Goal: Use online tool/utility: Utilize a website feature to perform a specific function

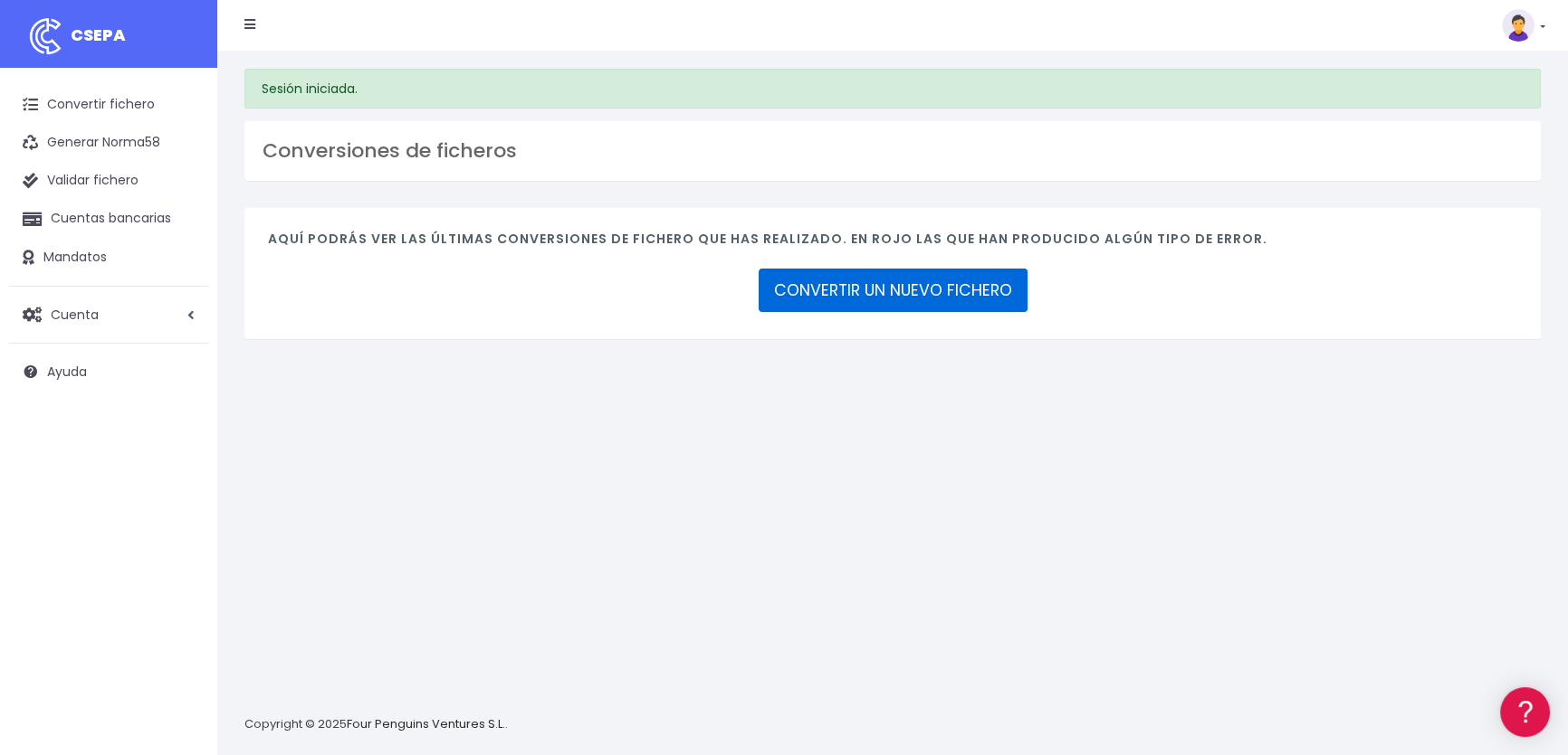
click at [913, 288] on link "CONVERTIR UN NUEVO FICHERO" at bounding box center [892, 290] width 269 height 43
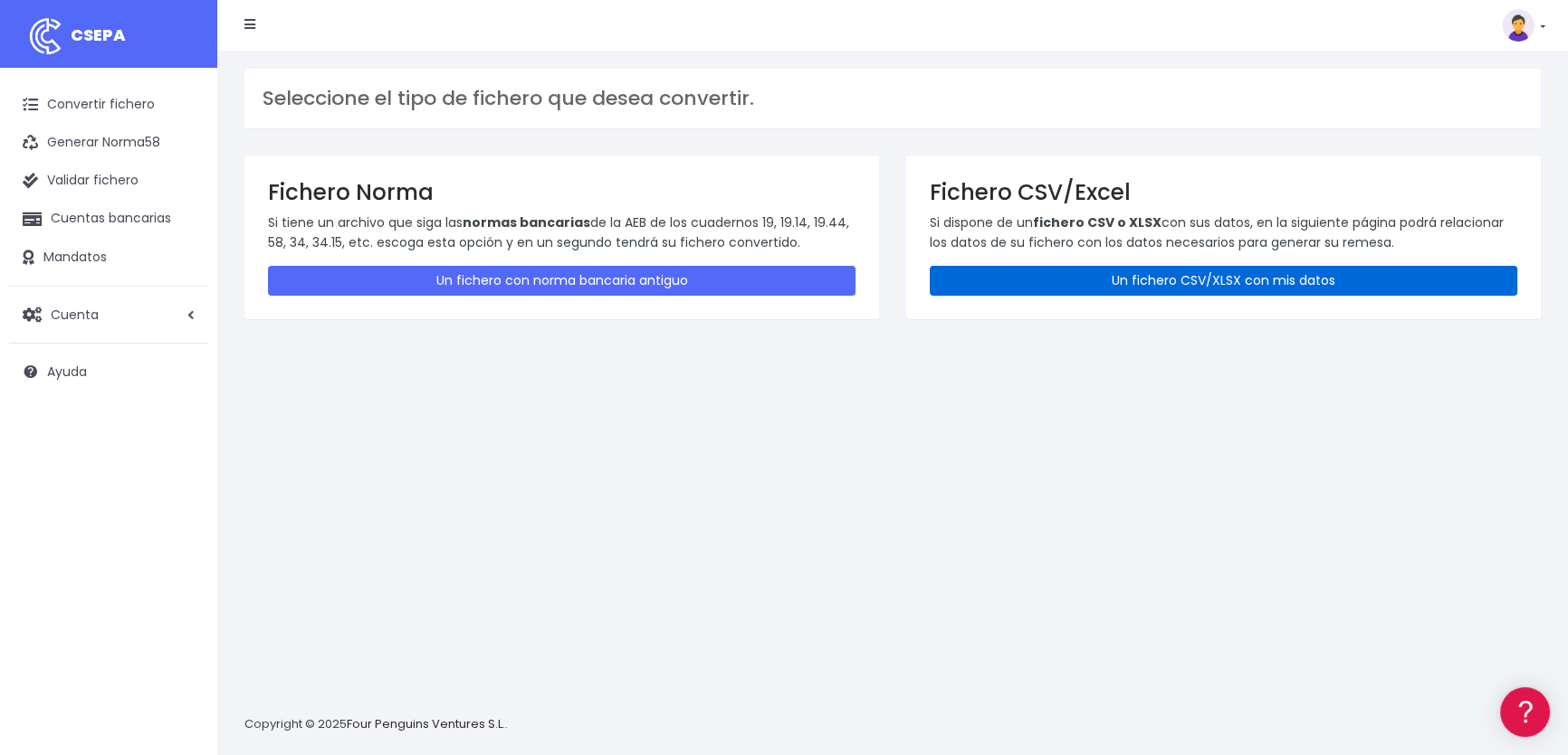
click at [1099, 287] on link "Un fichero CSV/XLSX con mis datos" at bounding box center [1223, 280] width 587 height 29
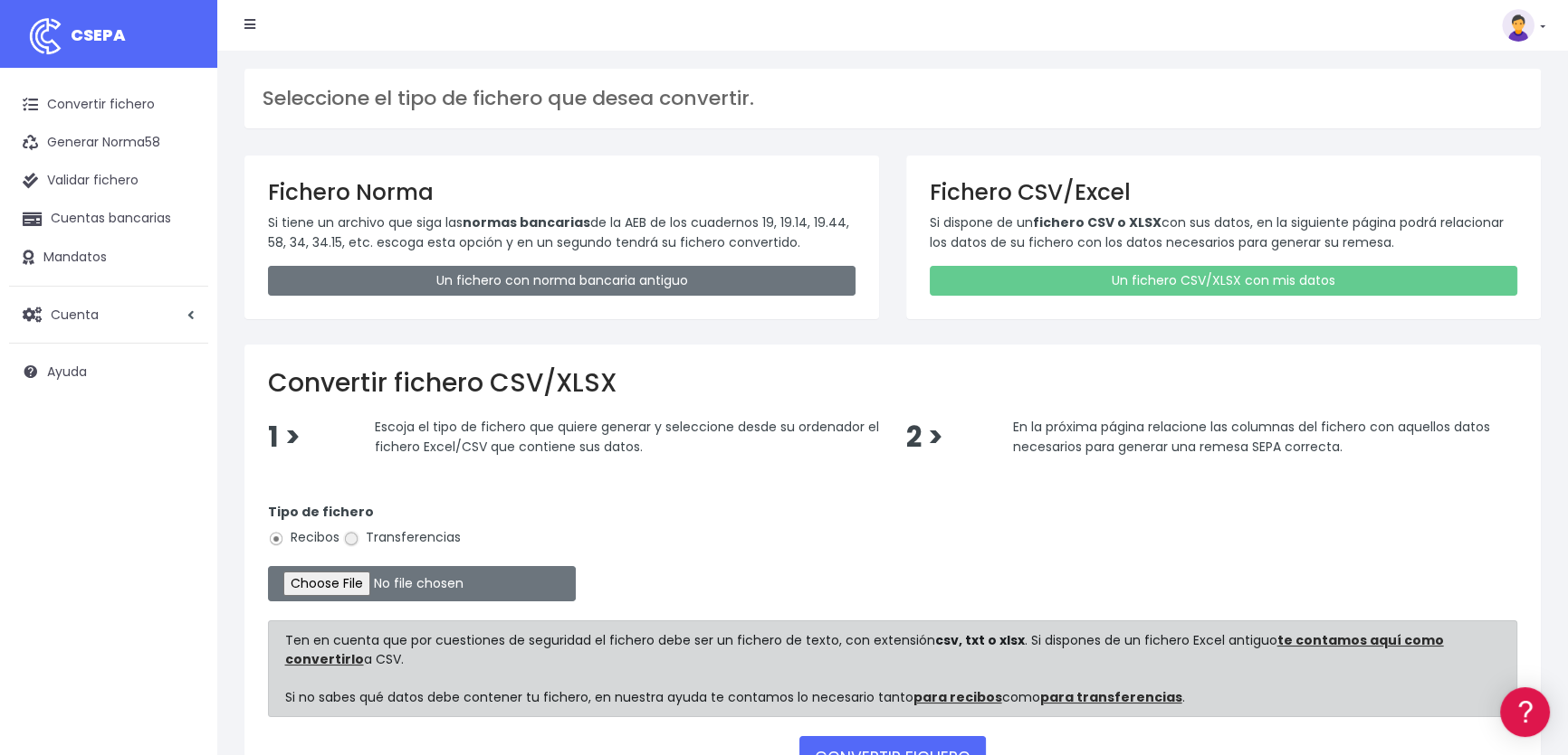
click at [350, 540] on input "Transferencias" at bounding box center [351, 539] width 17 height 17
radio input "true"
click at [346, 585] on input "file" at bounding box center [421, 584] width 308 height 35
type input "C:\fakepath\Incidencias pedidos - F.N..csv"
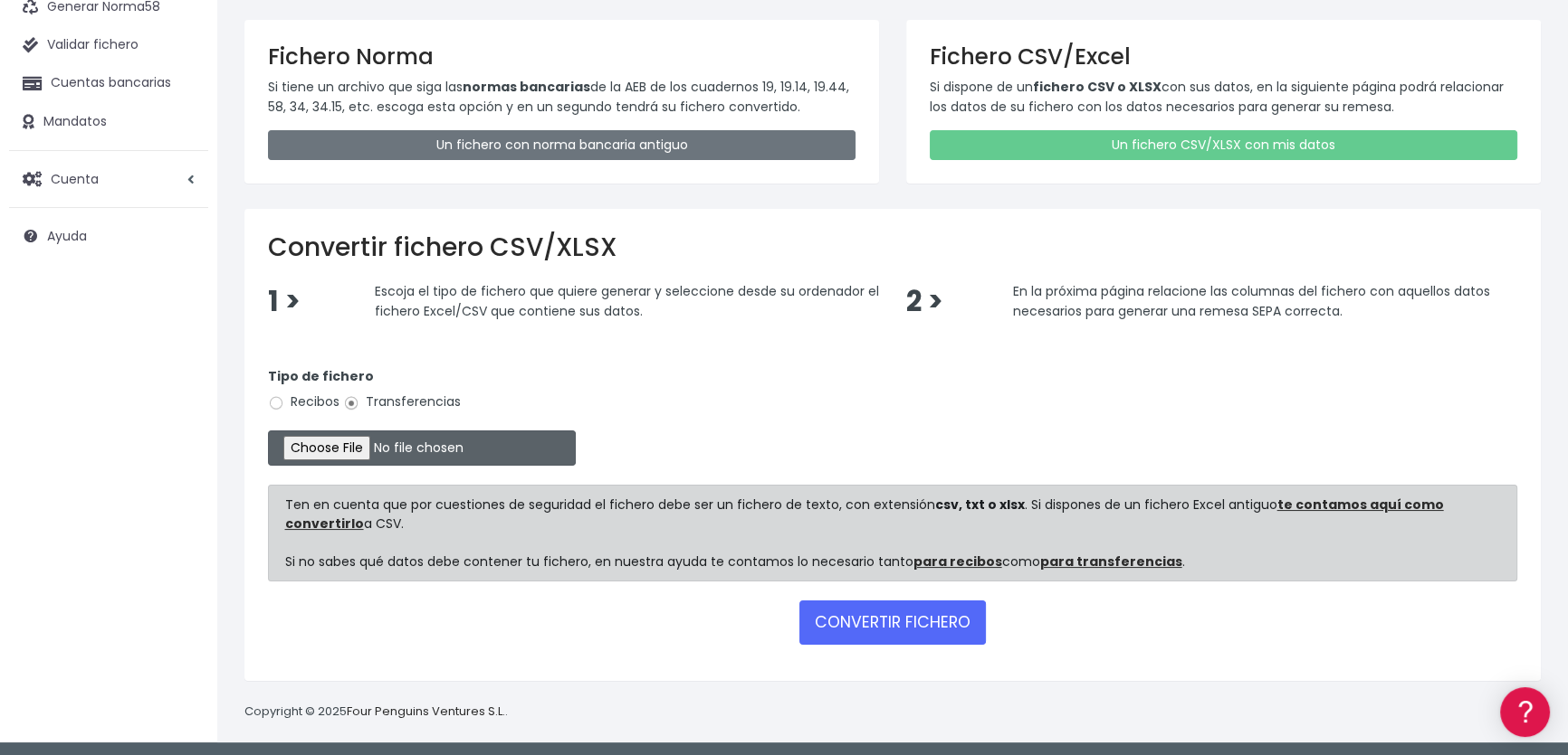
scroll to position [138, 0]
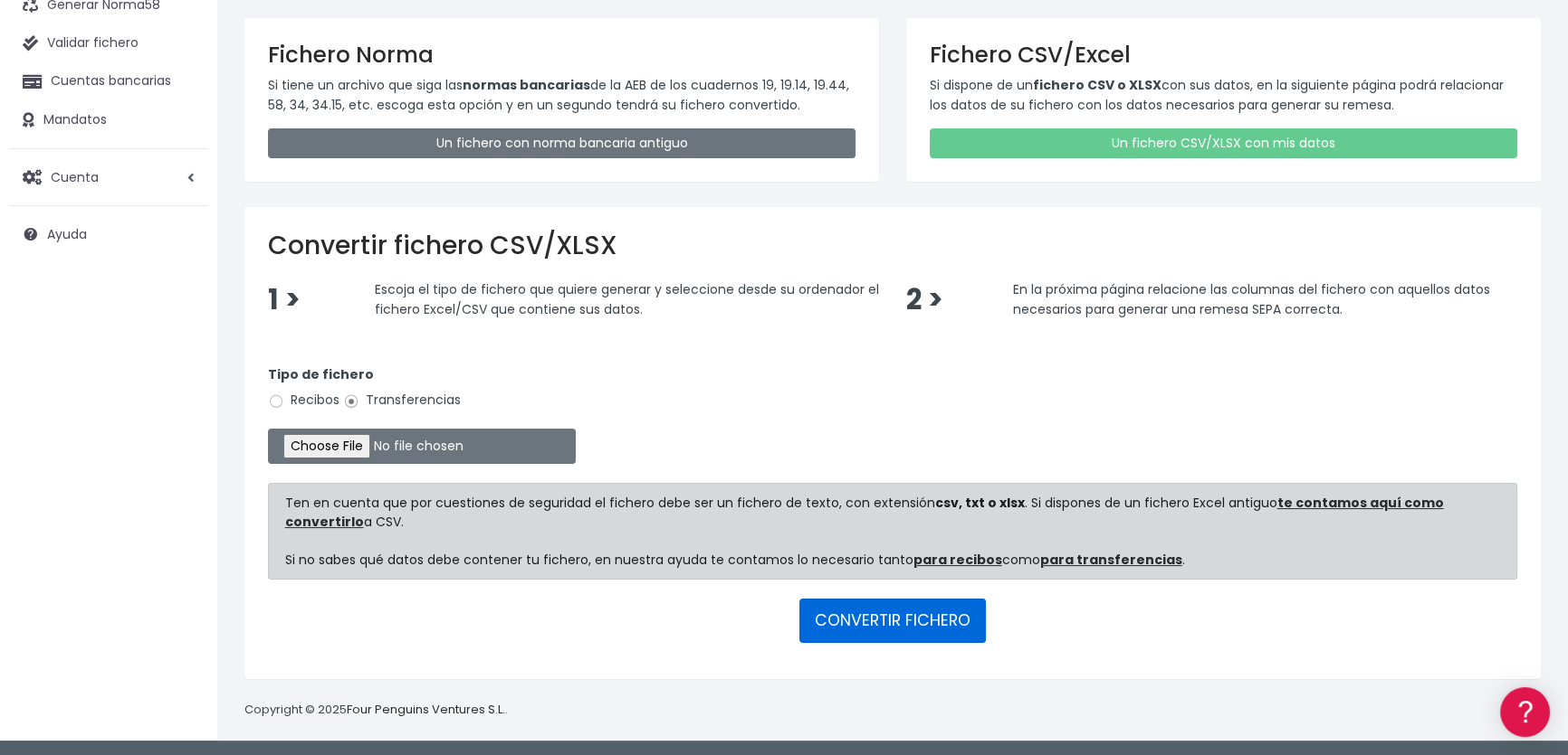
click at [866, 620] on button "CONVERTIR FICHERO" at bounding box center [892, 620] width 187 height 43
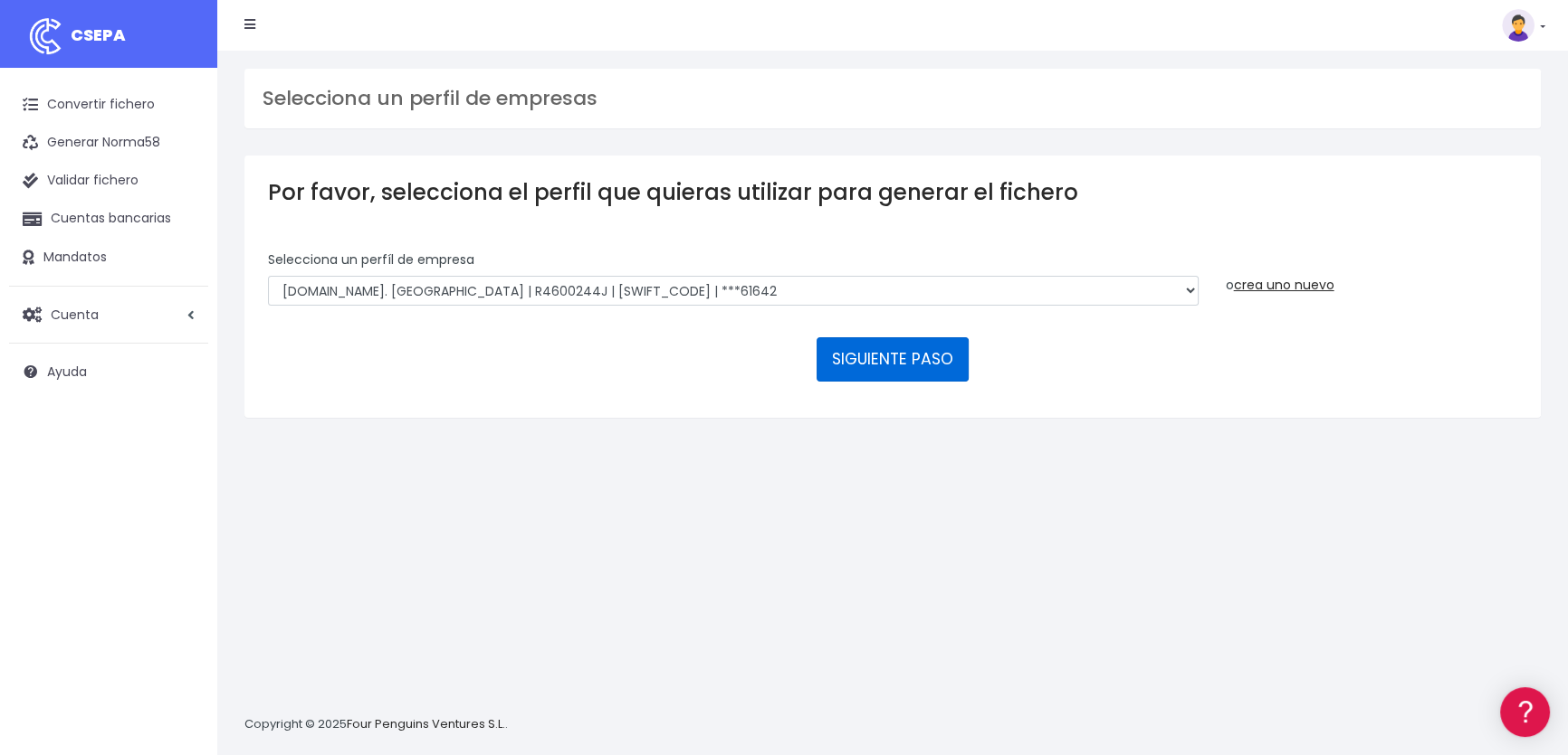
click at [884, 360] on button "SIGUIENTE PASO" at bounding box center [892, 359] width 152 height 43
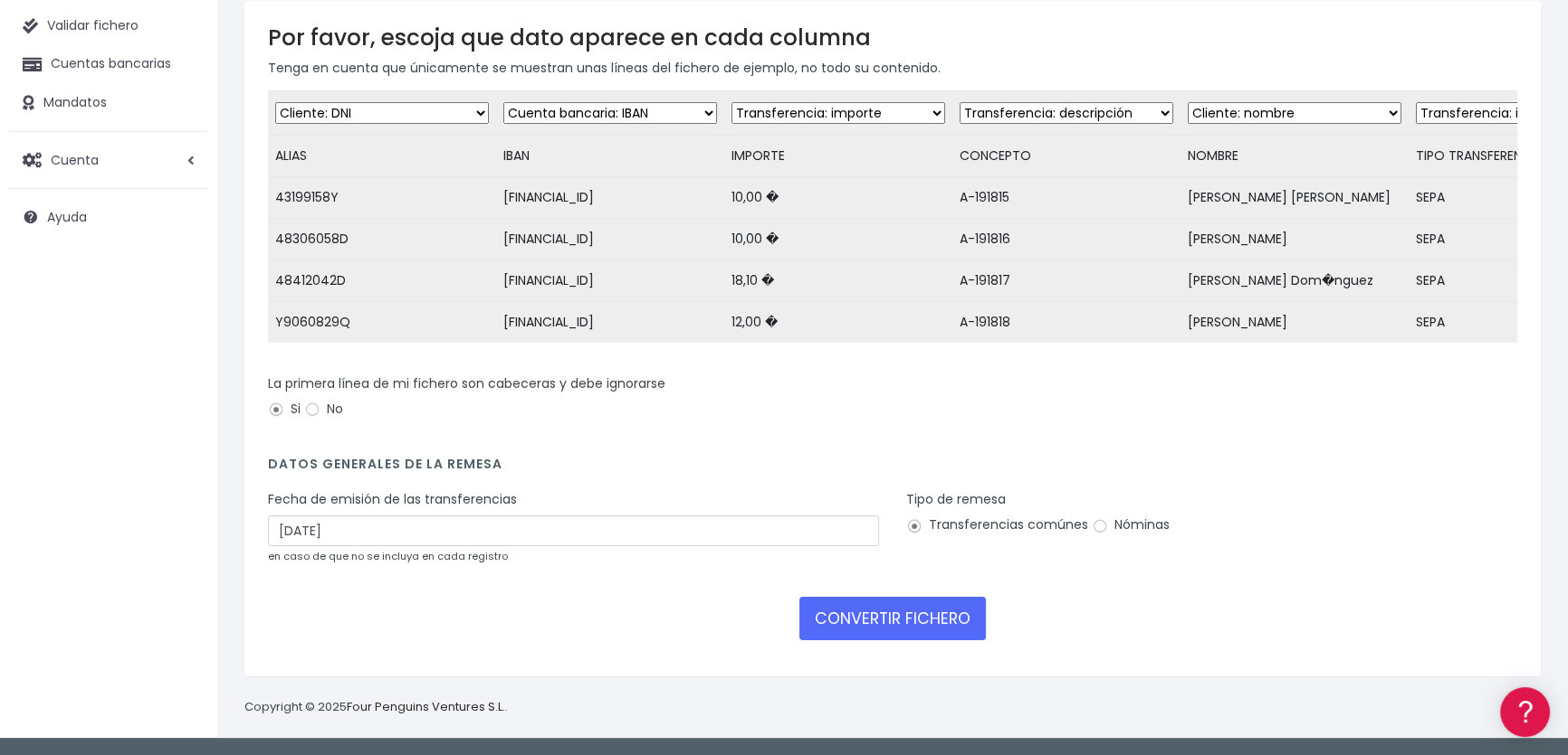
scroll to position [183, 0]
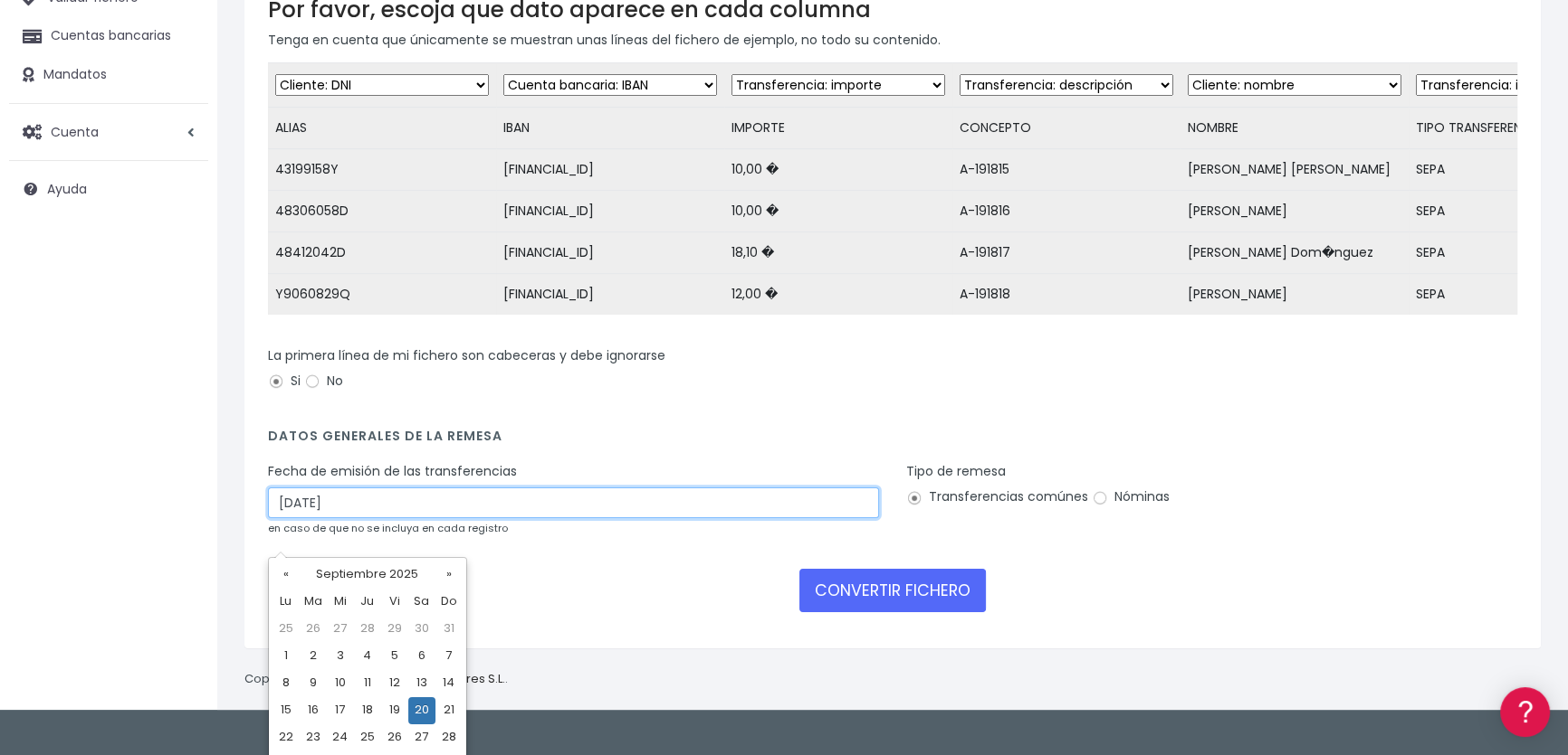
click at [372, 518] on input "20/09/2025" at bounding box center [573, 502] width 611 height 30
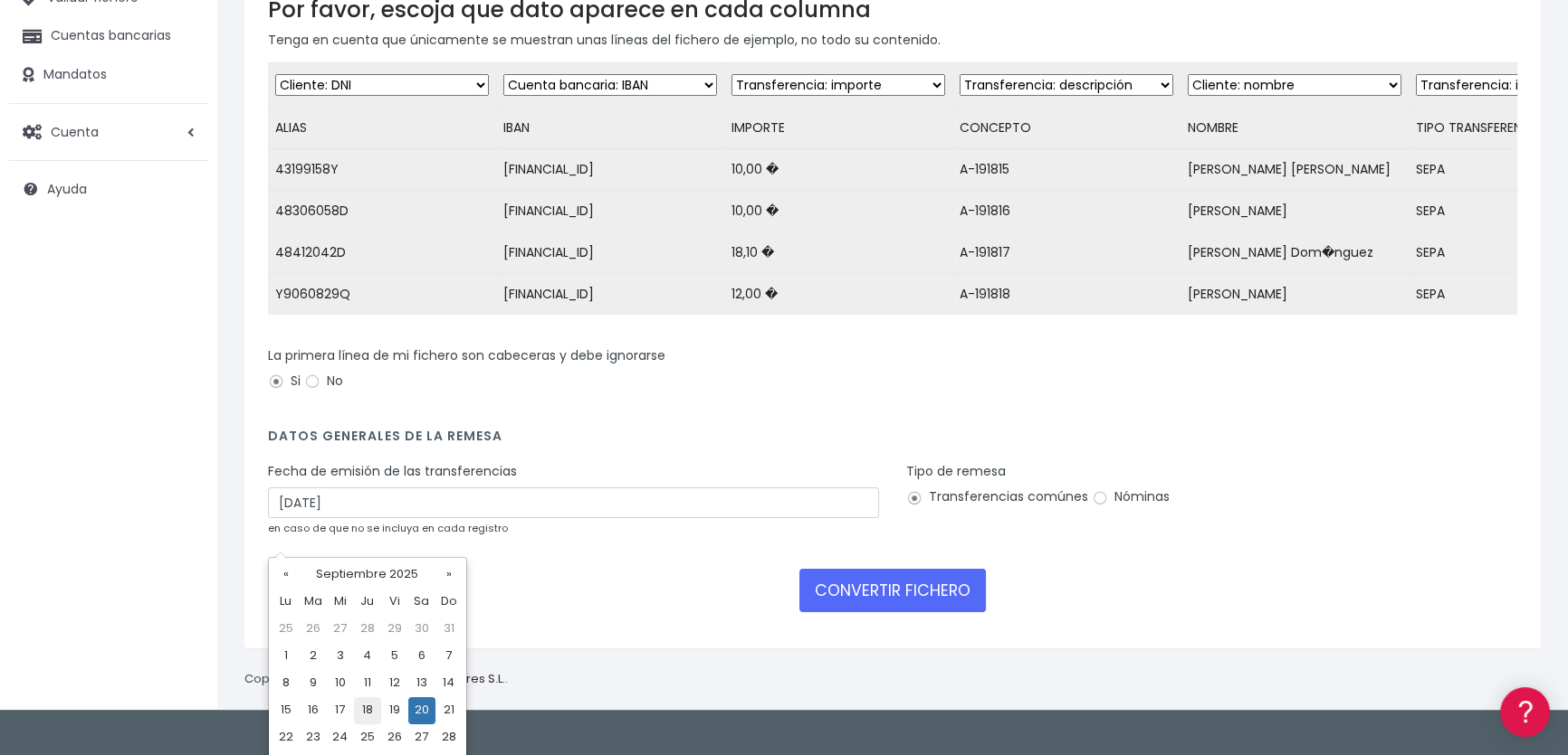
click at [371, 709] on td "18" at bounding box center [368, 711] width 28 height 28
type input "18/09/2025"
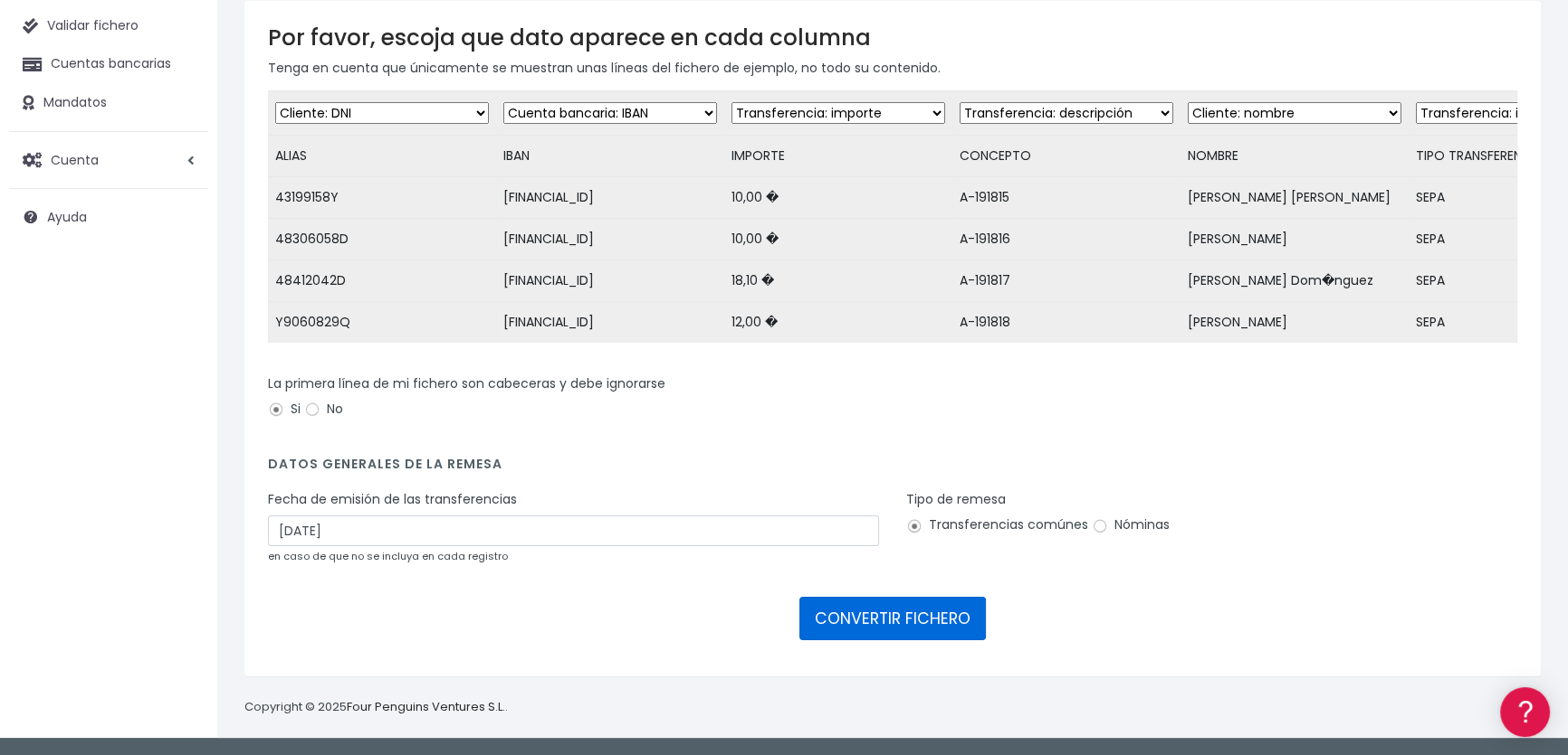
click at [923, 615] on button "CONVERTIR FICHERO" at bounding box center [892, 618] width 187 height 43
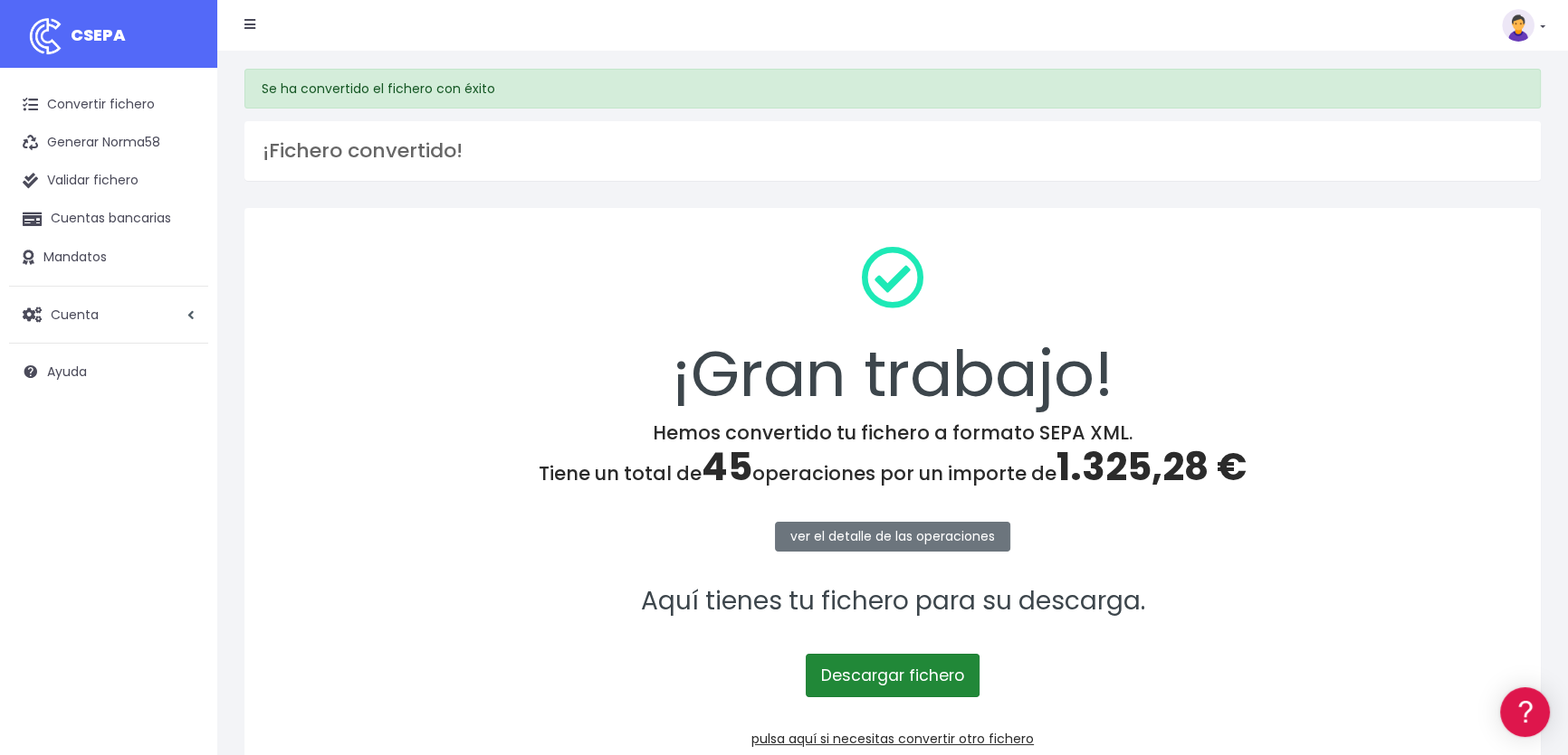
click at [914, 670] on link "Descargar fichero" at bounding box center [892, 675] width 174 height 43
click at [1514, 26] on img at bounding box center [1517, 25] width 32 height 32
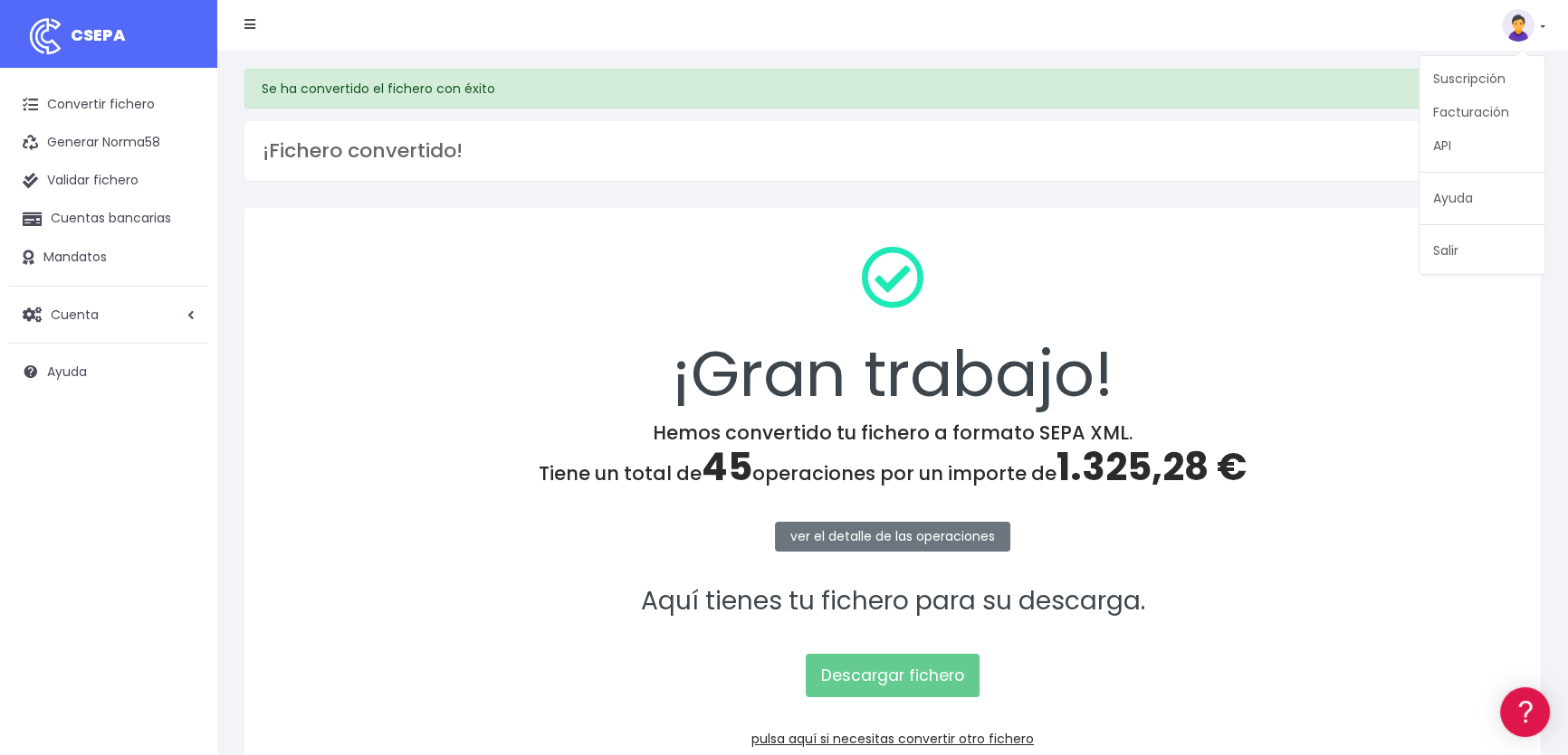
drag, startPoint x: 1445, startPoint y: 244, endPoint x: 1332, endPoint y: 194, distance: 123.6
click at [1444, 243] on link "Salir" at bounding box center [1481, 251] width 125 height 33
